Goal: Transaction & Acquisition: Purchase product/service

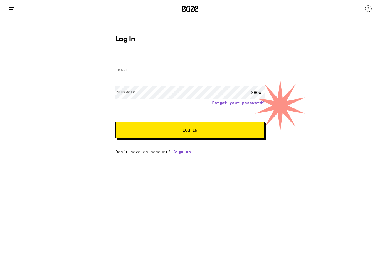
type input "[EMAIL_ADDRESS][DOMAIN_NAME]"
click at [190, 131] on button "Log In" at bounding box center [189, 130] width 149 height 17
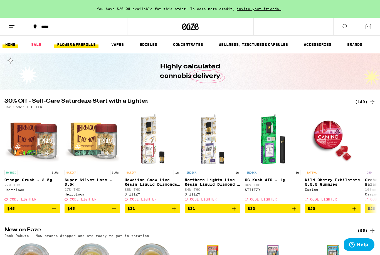
click at [79, 46] on link "FLOWER & PREROLLS" at bounding box center [76, 44] width 44 height 7
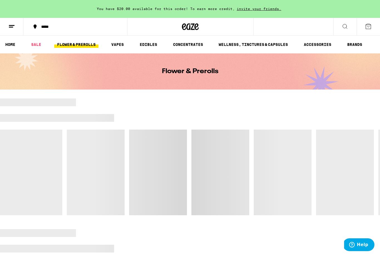
click at [84, 46] on link "FLOWER & PREROLLS" at bounding box center [76, 44] width 44 height 7
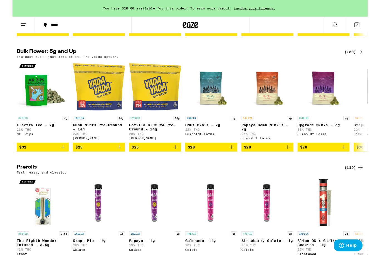
scroll to position [166, 0]
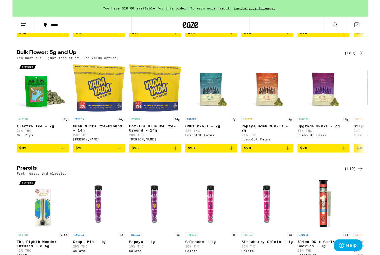
click at [364, 60] on div "(150)" at bounding box center [365, 56] width 21 height 7
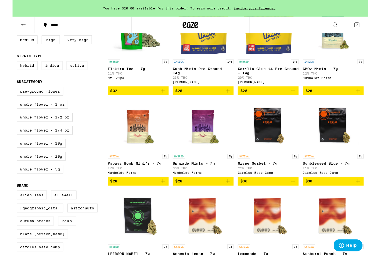
scroll to position [93, 0]
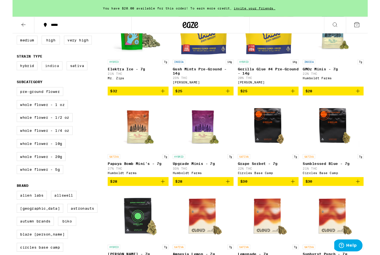
click at [44, 75] on label "Indica" at bounding box center [42, 70] width 22 height 9
click at [6, 67] on input "Indica" at bounding box center [6, 66] width 0 height 0
checkbox input "true"
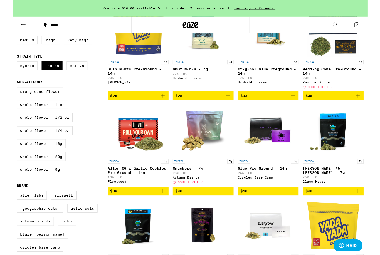
click at [18, 75] on label "Hybrid" at bounding box center [15, 70] width 22 height 9
click at [6, 67] on input "Hybrid" at bounding box center [6, 66] width 0 height 0
checkbox input "true"
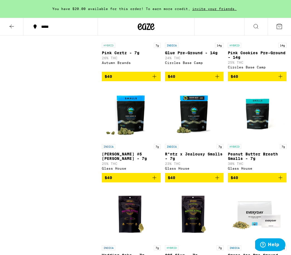
scroll to position [621, 0]
